Goal: Information Seeking & Learning: Understand process/instructions

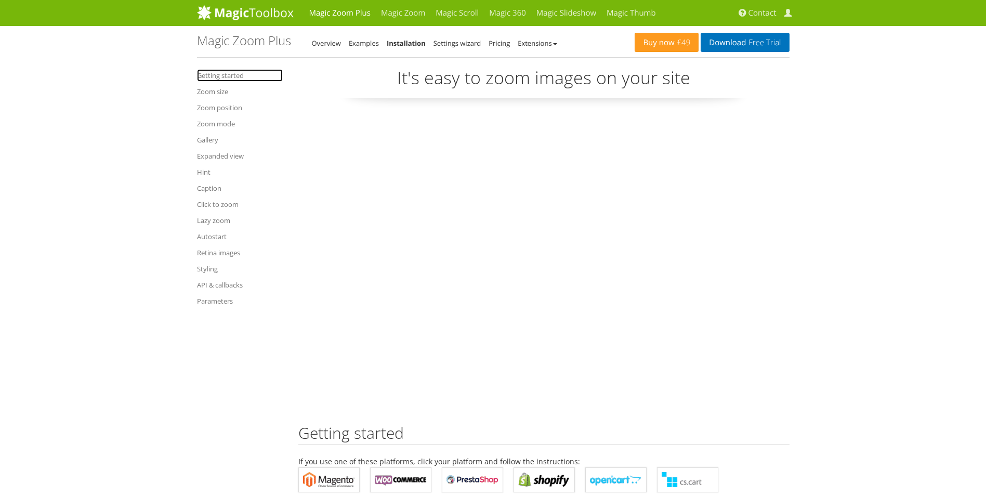
click at [234, 74] on link "Getting started" at bounding box center [240, 75] width 86 height 12
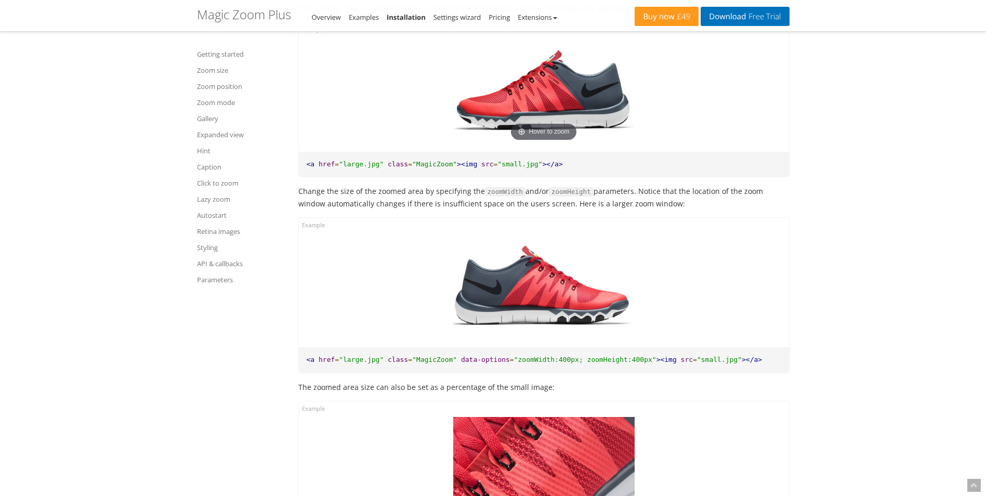
scroll to position [1106, 0]
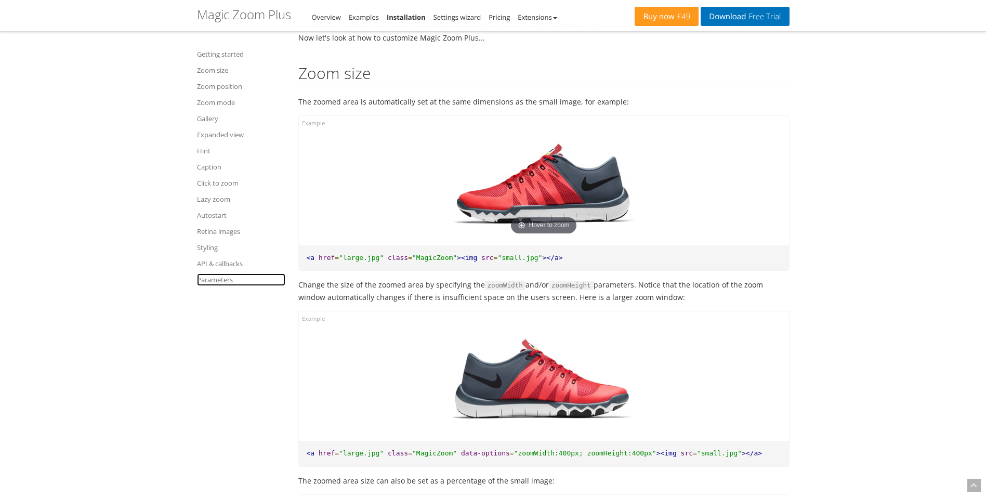
click at [223, 279] on link "Parameters" at bounding box center [241, 279] width 88 height 12
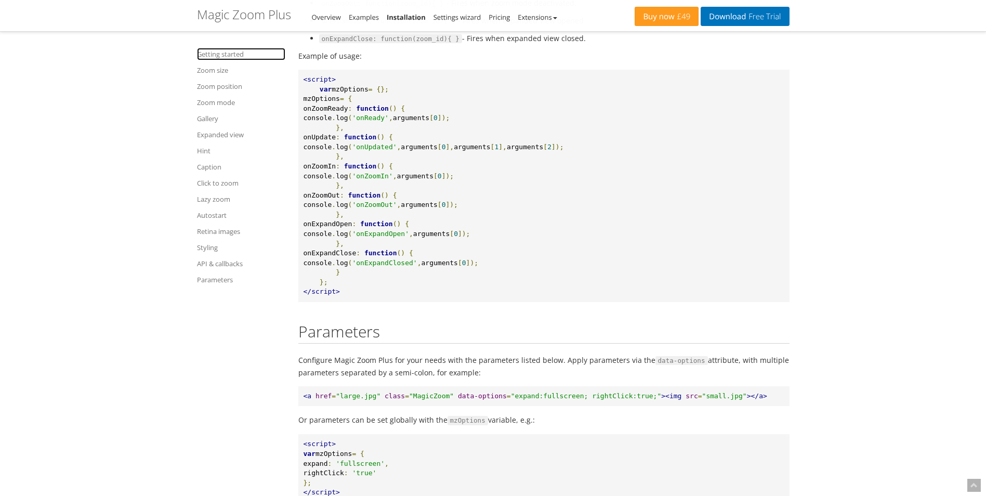
click at [234, 55] on link "Getting started" at bounding box center [241, 54] width 88 height 12
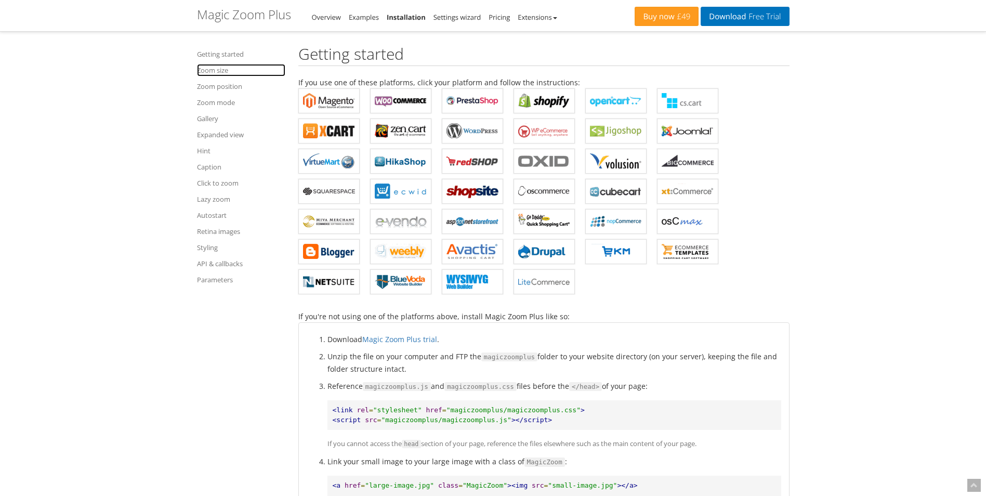
click at [224, 66] on link "Zoom size" at bounding box center [241, 70] width 88 height 12
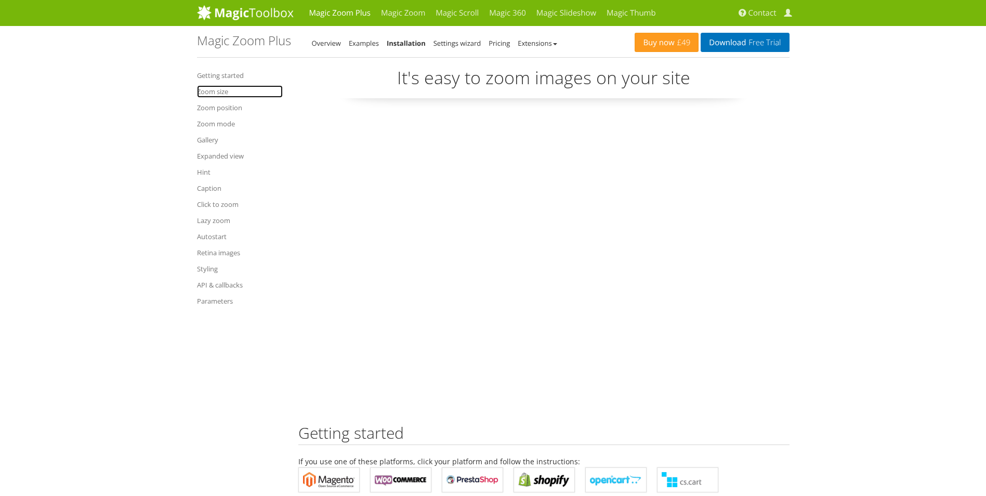
click at [208, 92] on link "Zoom size" at bounding box center [240, 91] width 86 height 12
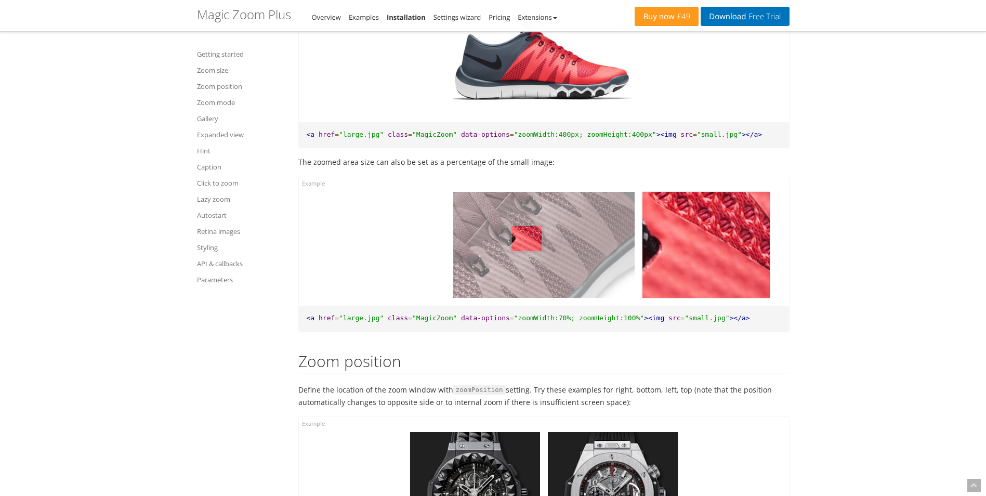
scroll to position [1386, 0]
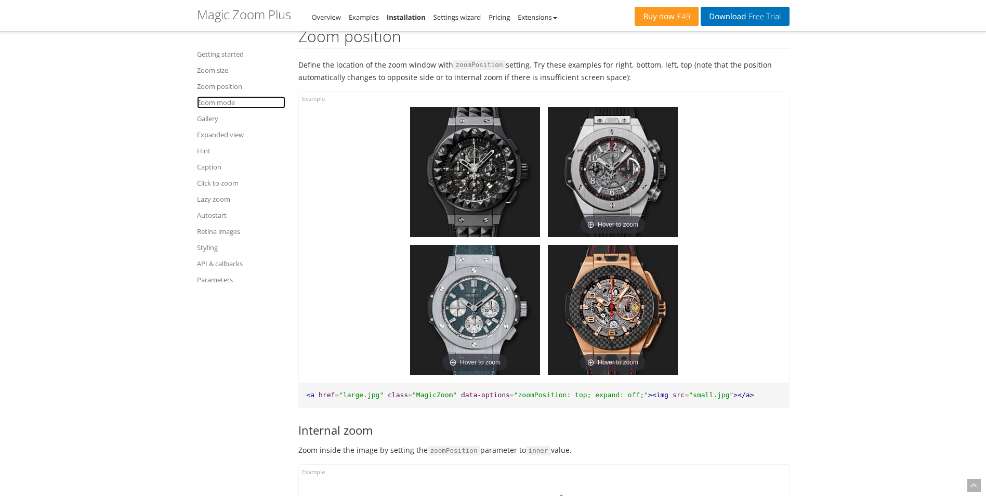
click at [229, 101] on link "Zoom mode" at bounding box center [241, 102] width 88 height 12
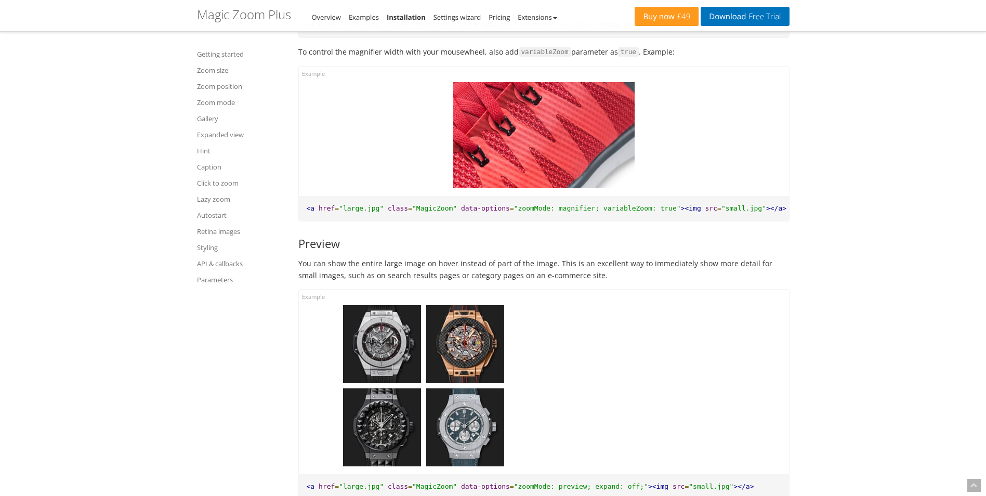
scroll to position [3309, 0]
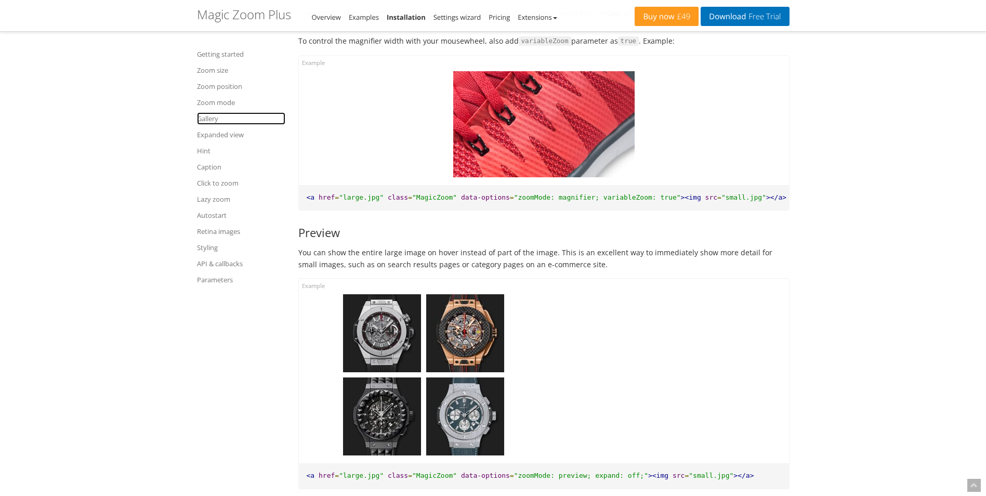
click at [210, 115] on link "Gallery" at bounding box center [241, 118] width 88 height 12
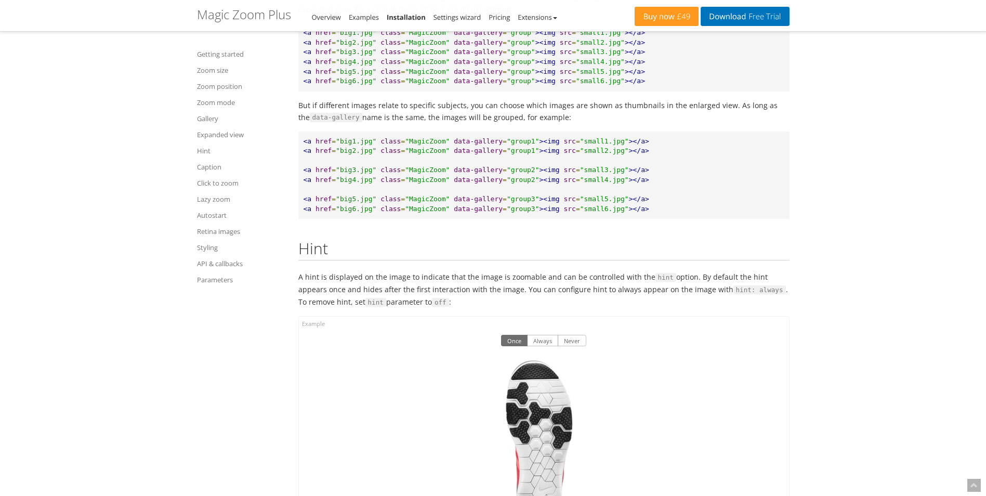
scroll to position [7882, 0]
